Goal: Transaction & Acquisition: Purchase product/service

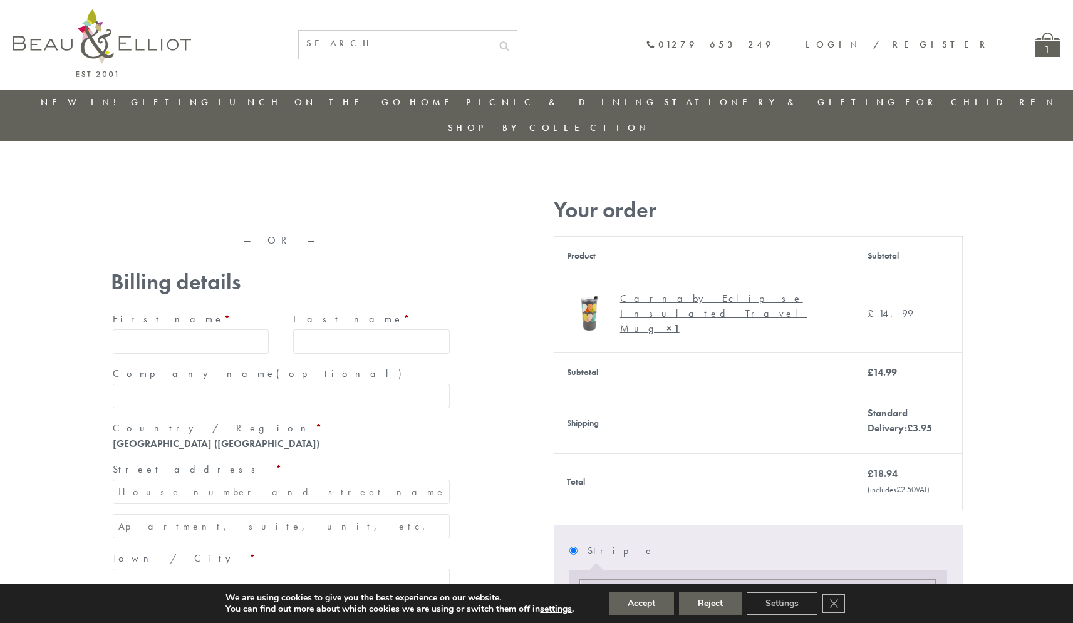
type input "maria33@yahoo.com"
type input "Maria"
type input "Williams"
type input "23, Scottsdale, Happytown"
type input "London"
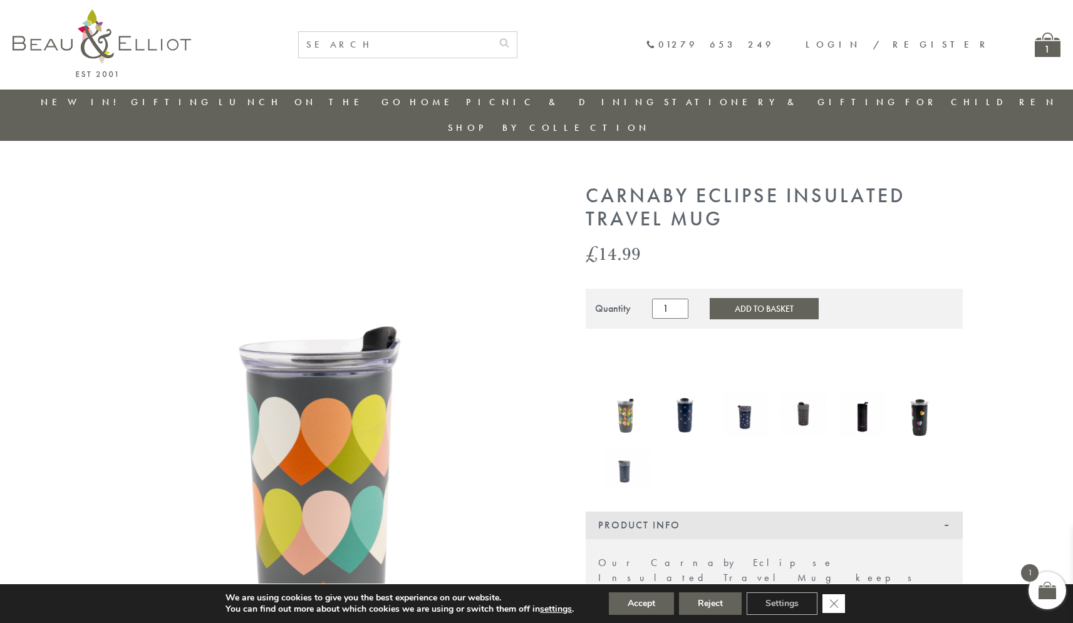
click at [835, 604] on icon "Close GDPR Cookie Banner" at bounding box center [833, 603] width 23 height 19
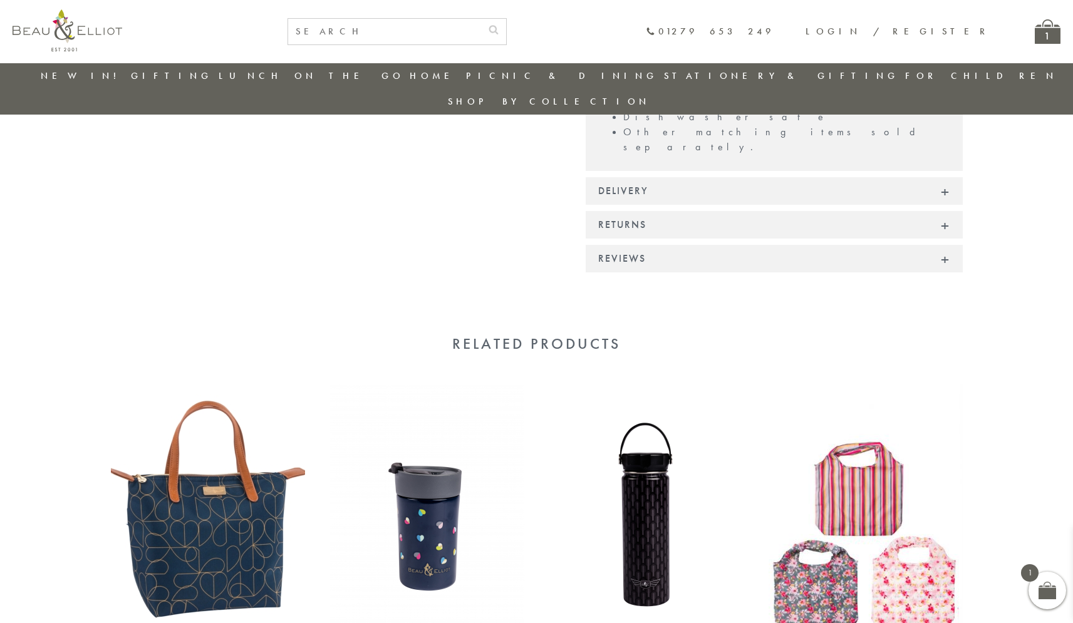
scroll to position [999, 0]
